Goal: Task Accomplishment & Management: Complete application form

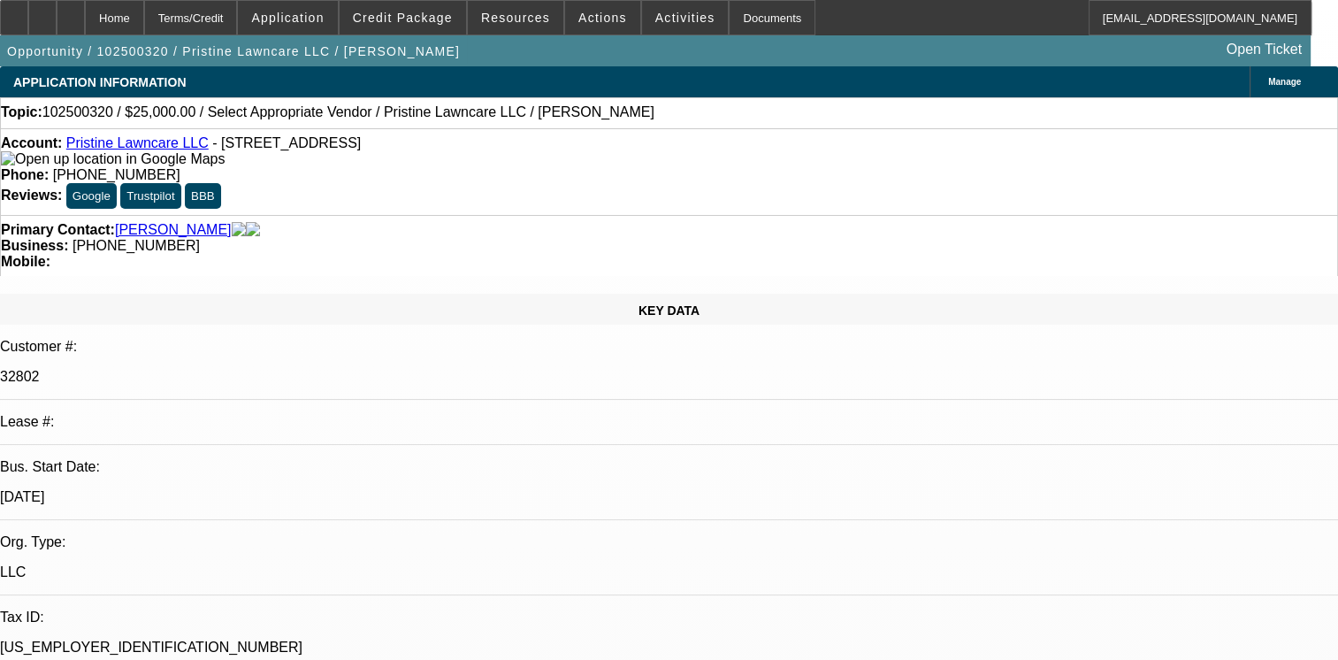
select select "0"
select select "2"
select select "0.1"
select select "1"
select select "2"
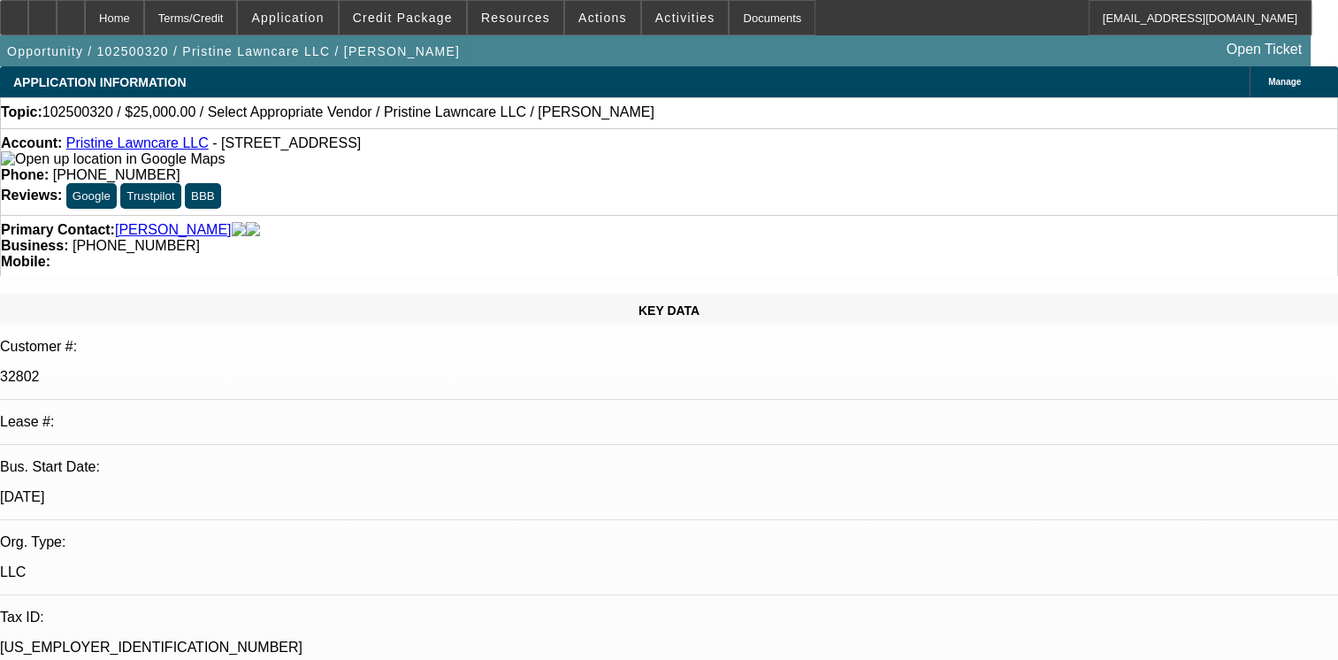
select select "4"
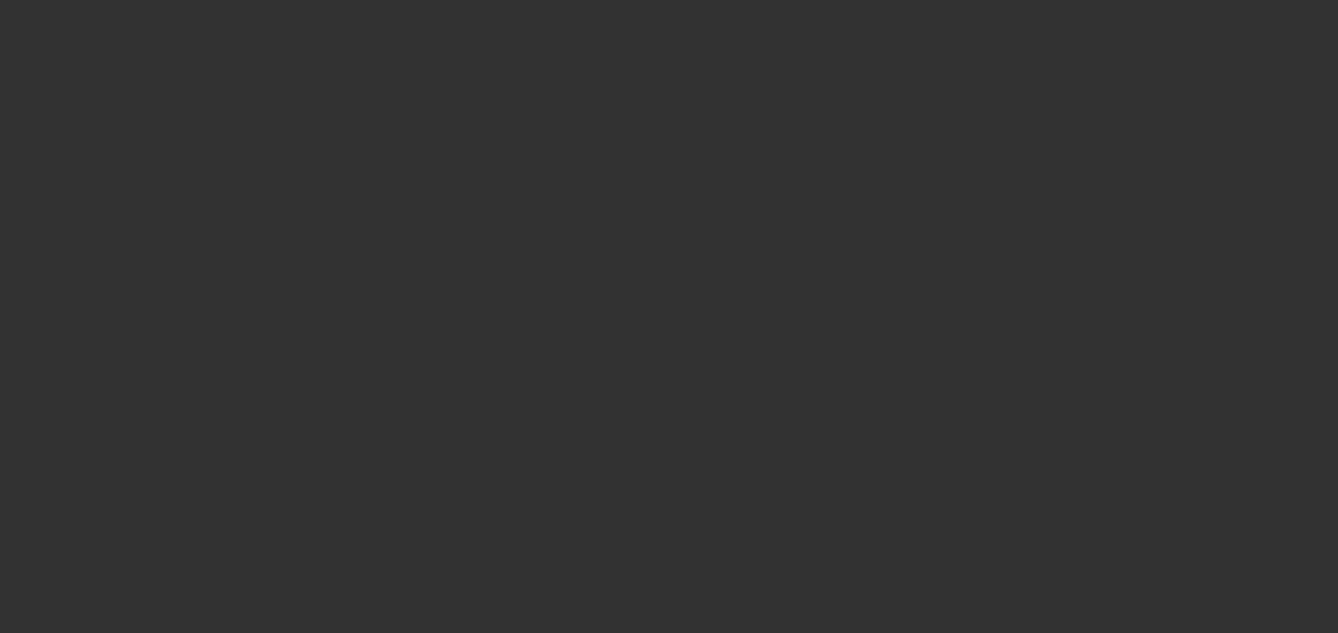
select select "0"
select select "6"
select select "0"
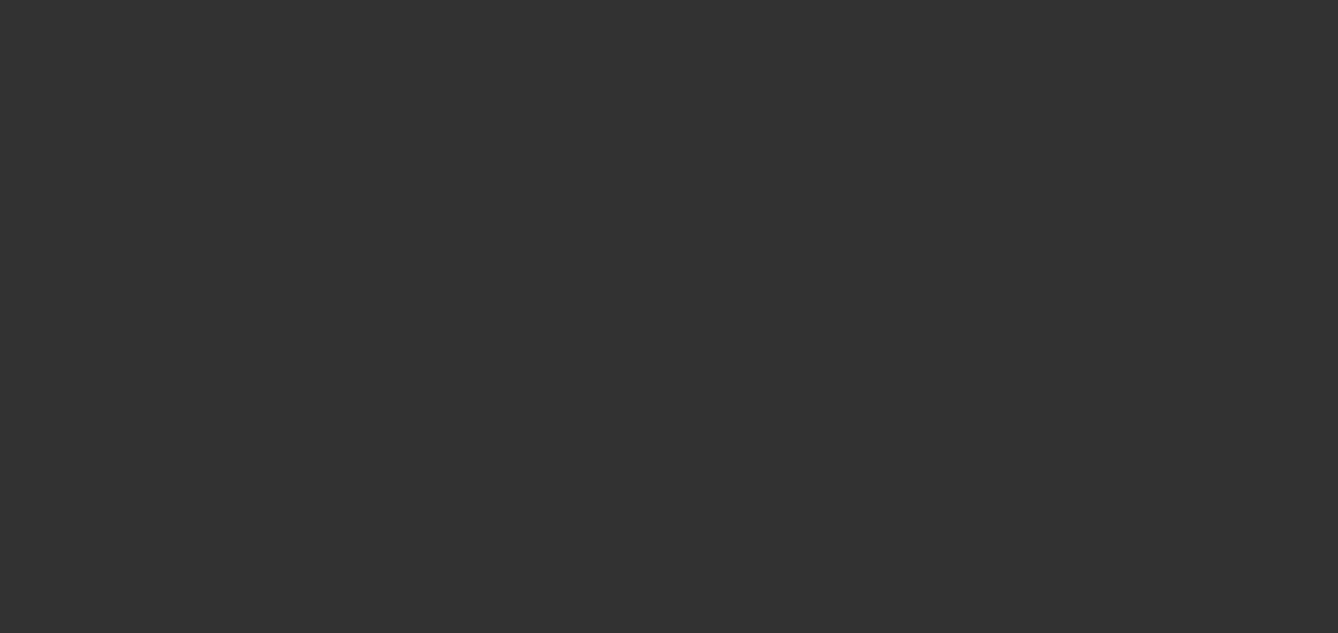
select select "0"
select select "6"
select select "0"
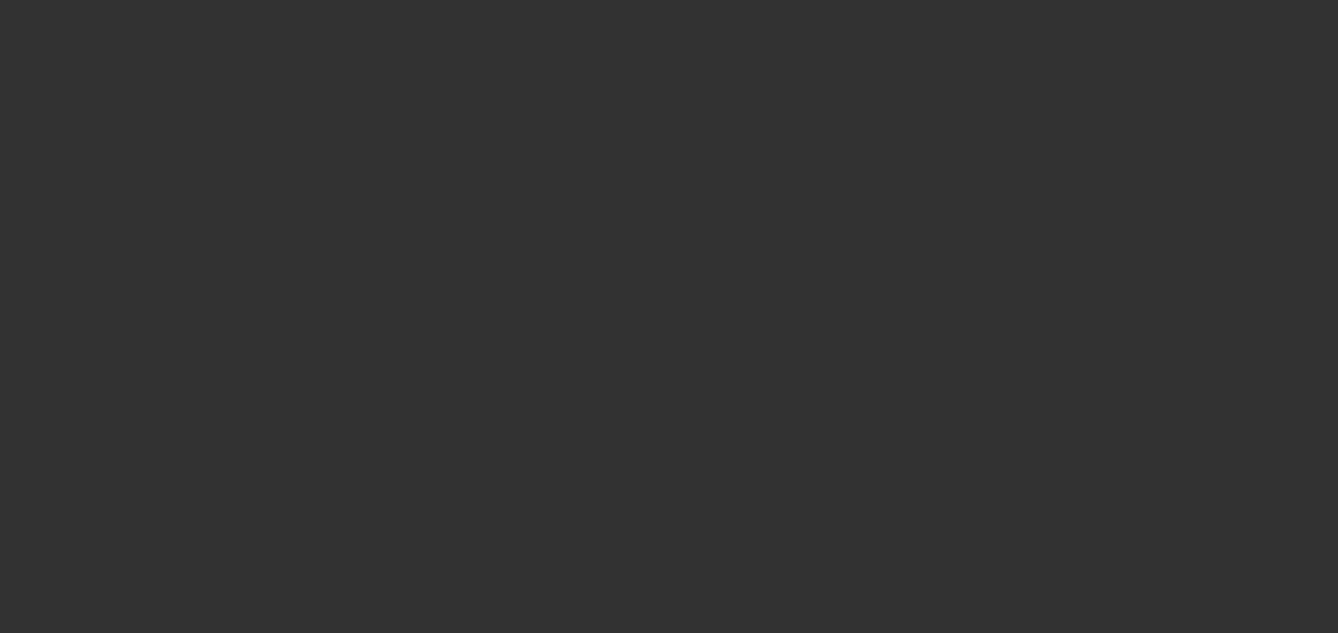
select select "2"
select select "0"
select select "6"
select select "0"
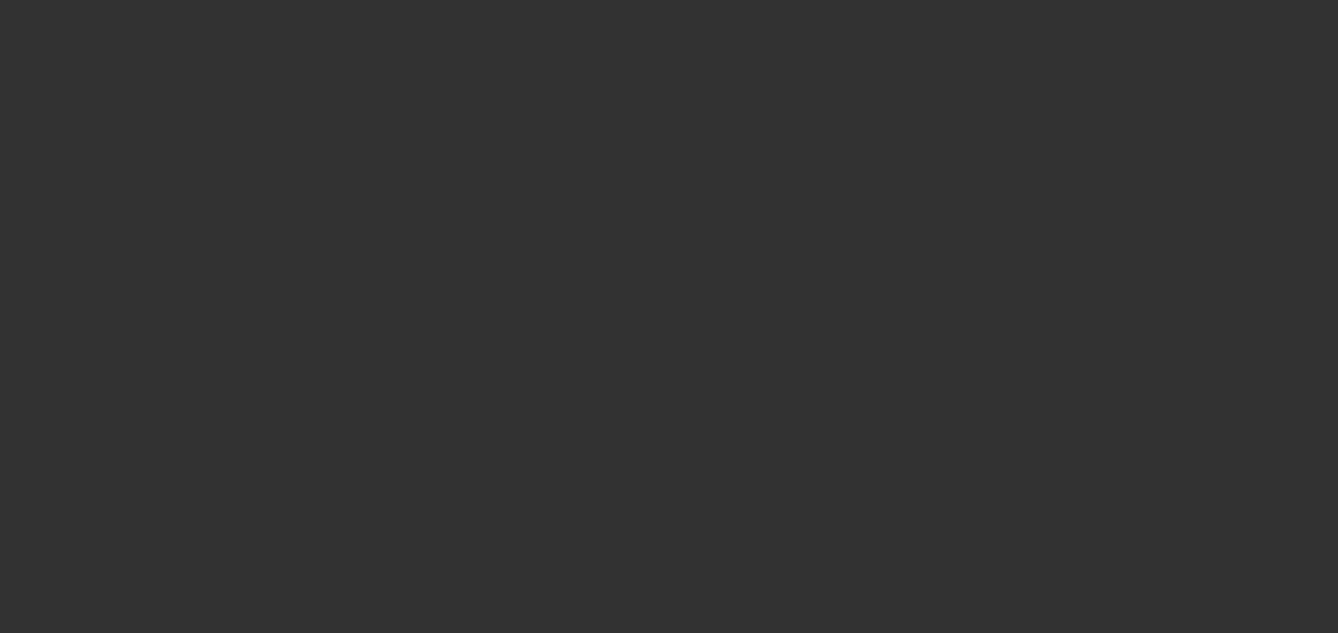
select select "2"
select select "0"
select select "6"
select select "0"
select select "2"
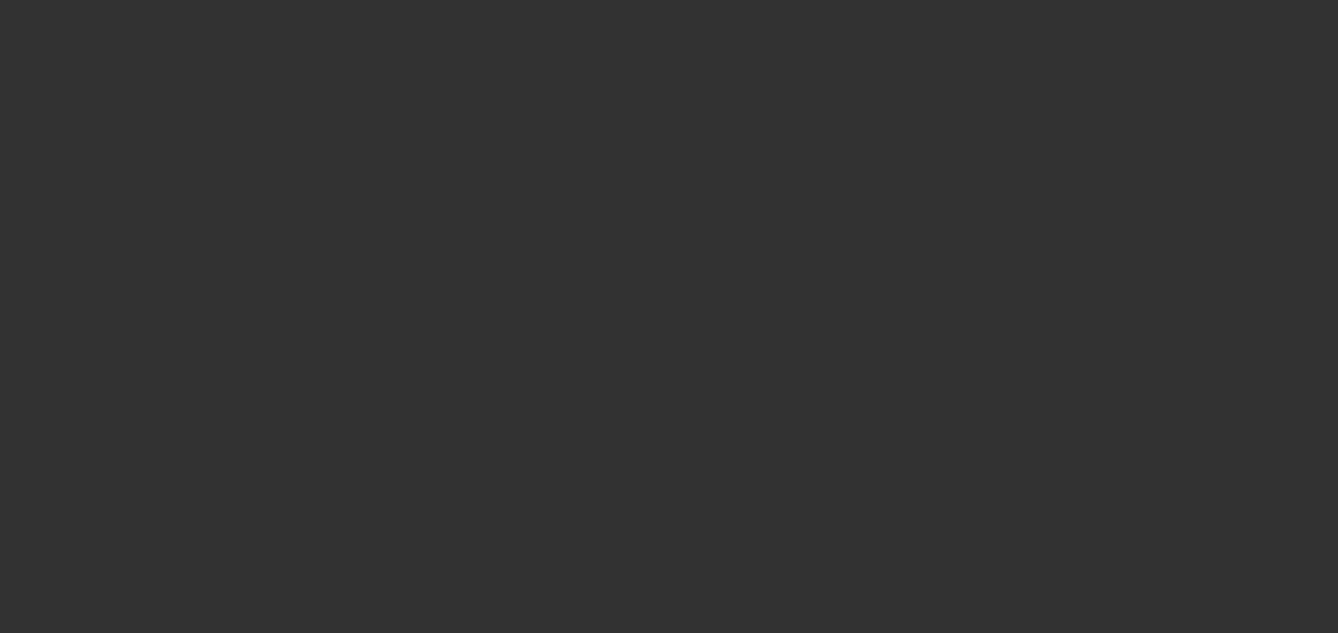
select select "2"
select select "0"
select select "6"
select select "0"
select select "2"
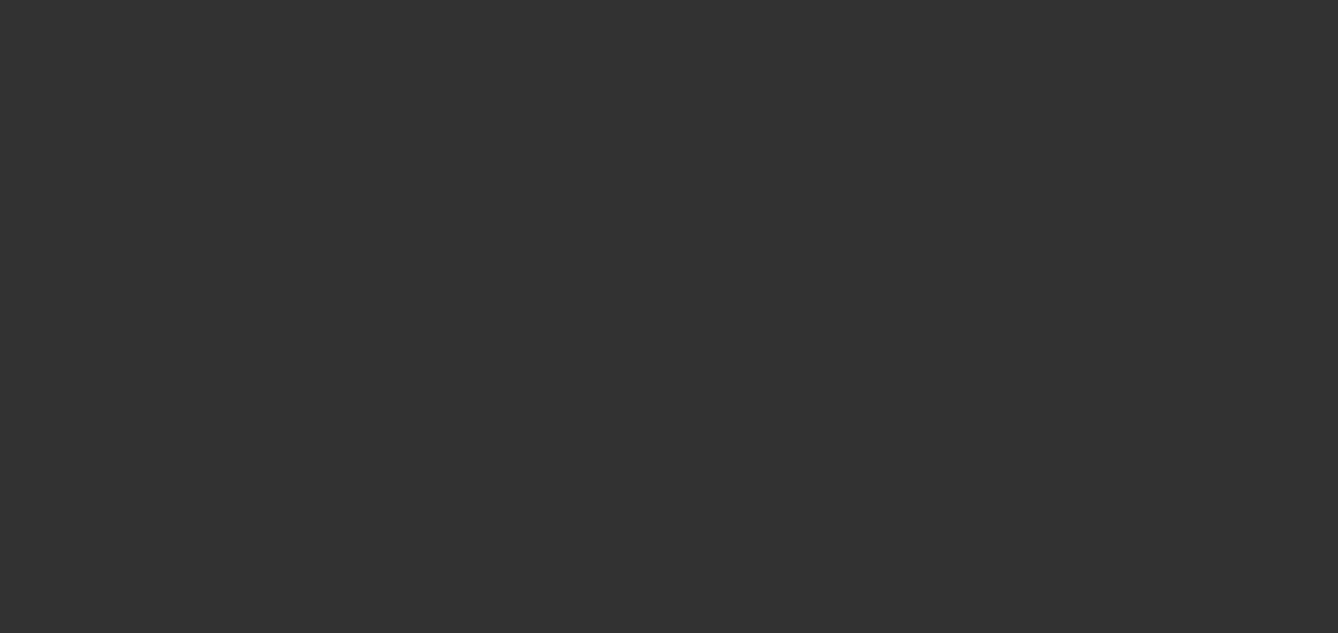
select select "2"
select select "0"
select select "6"
select select "0"
select select "2"
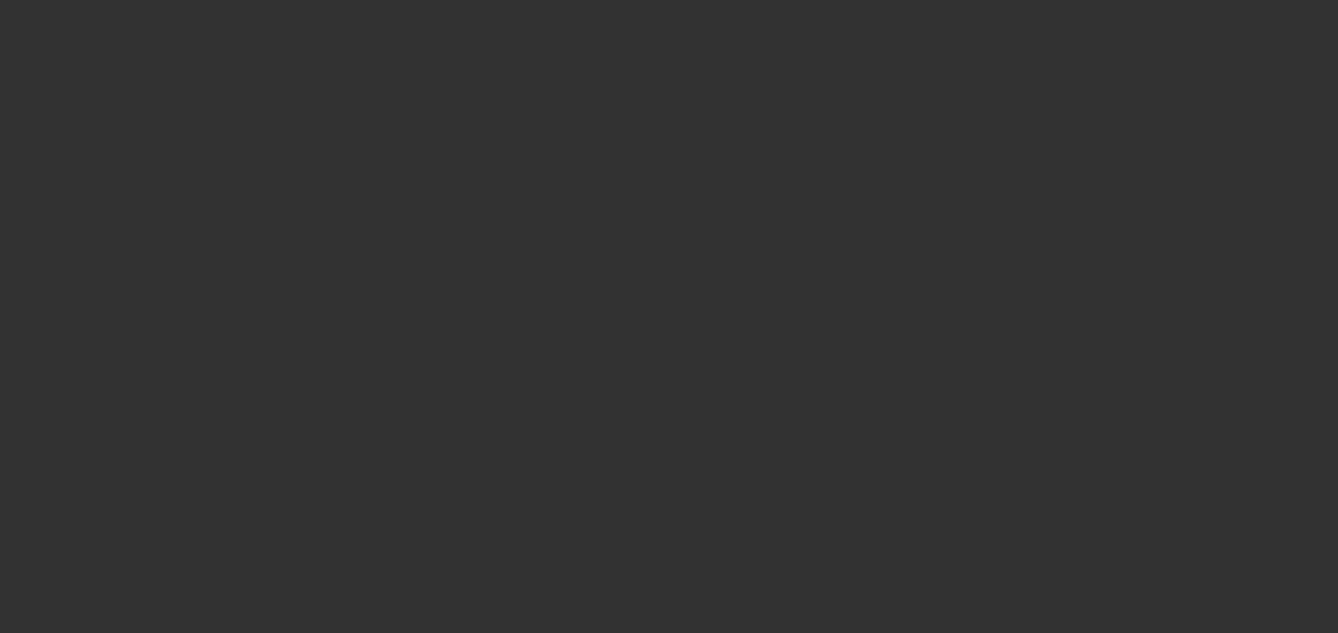
select select "2"
select select "0"
select select "6"
select select "0"
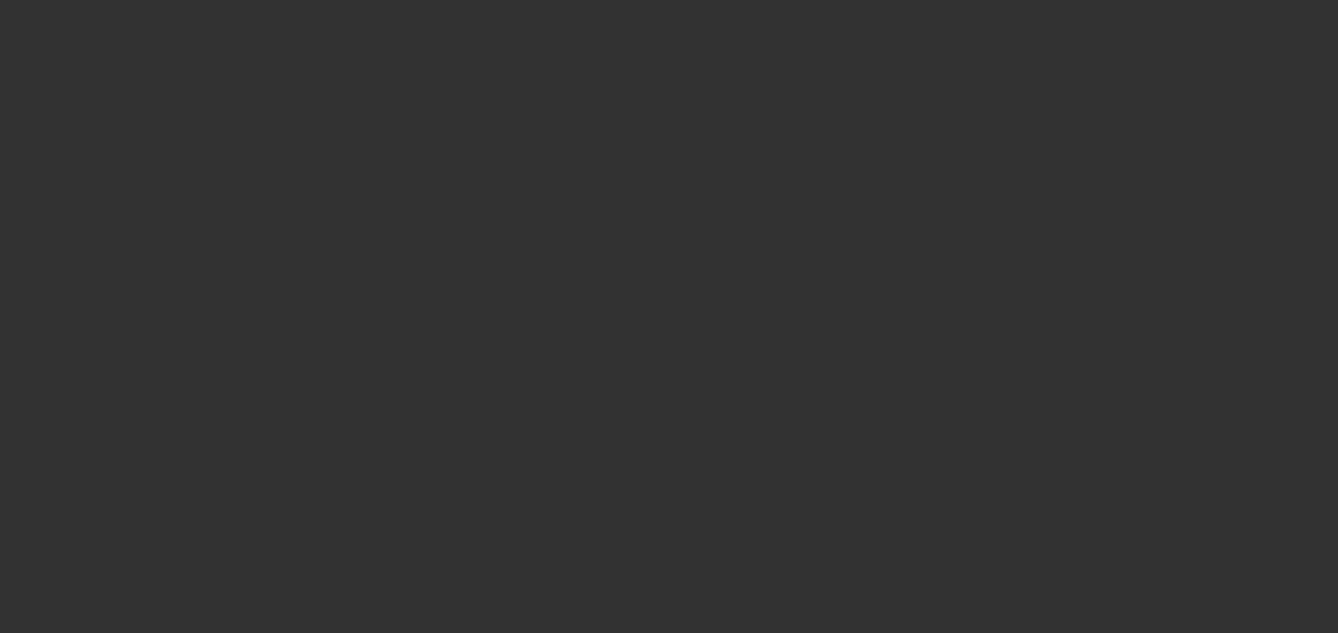
select select "0"
select select "6"
select select "0"
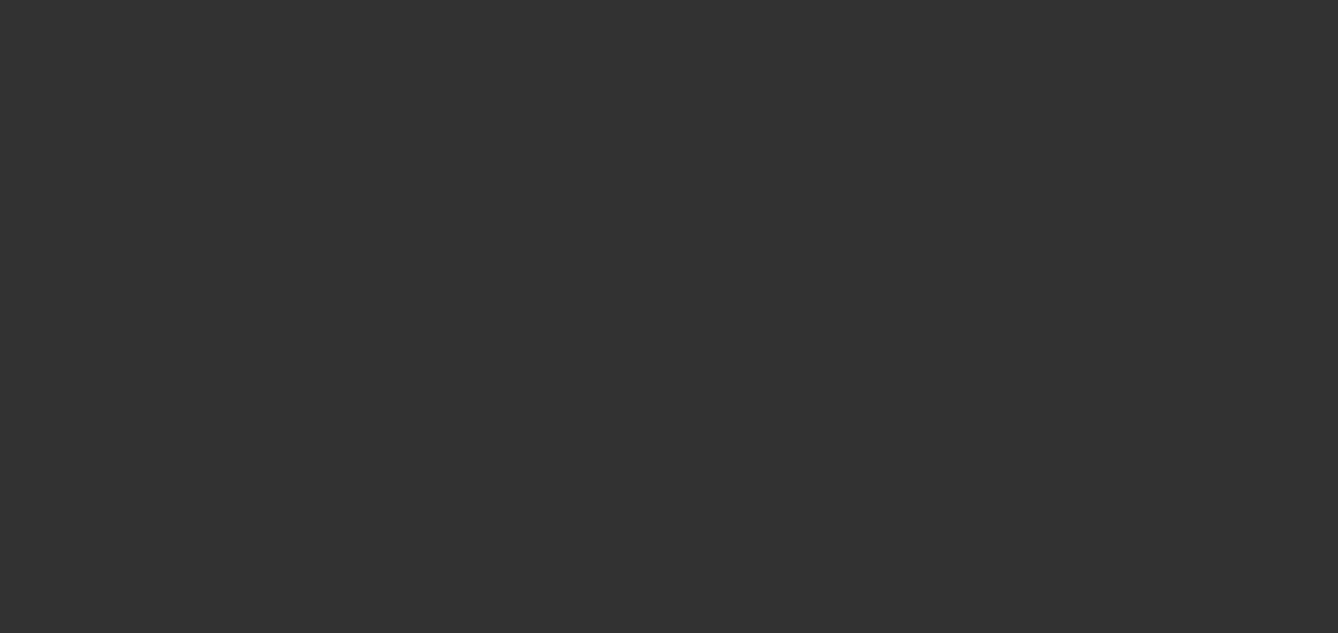
select select "6"
select select "0"
select select "2"
select select "0"
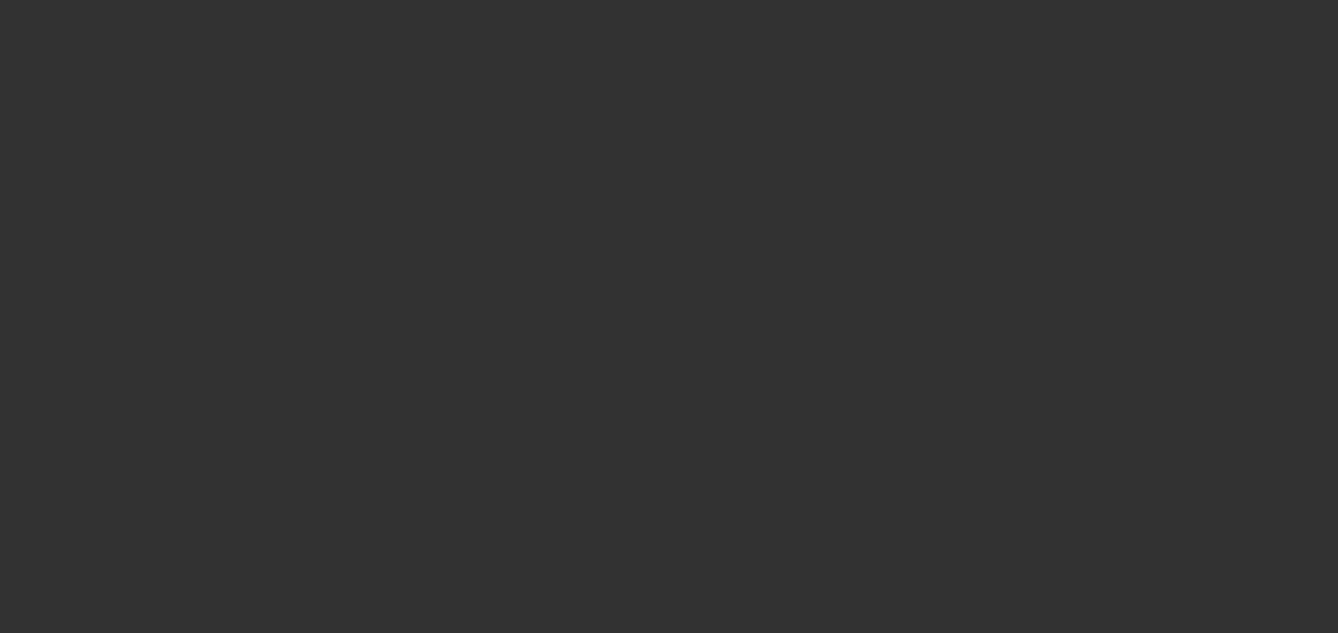
select select "6"
select select "0"
select select "2"
select select "0"
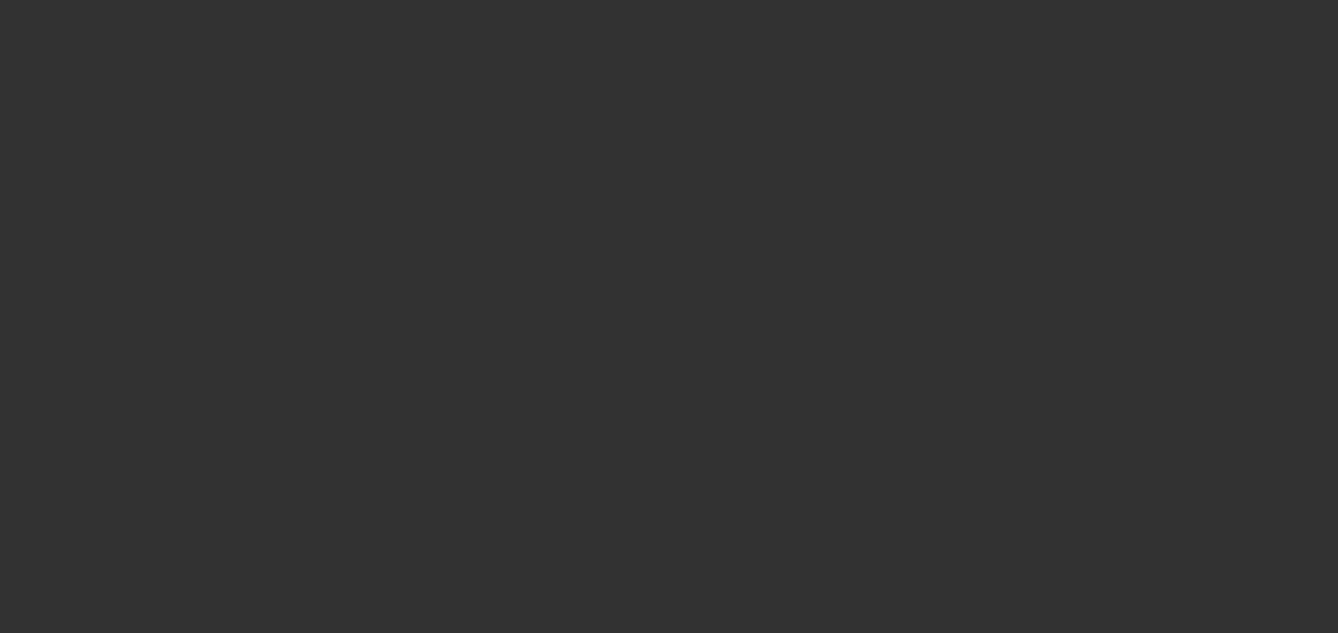
select select "6"
